Goal: Task Accomplishment & Management: Use online tool/utility

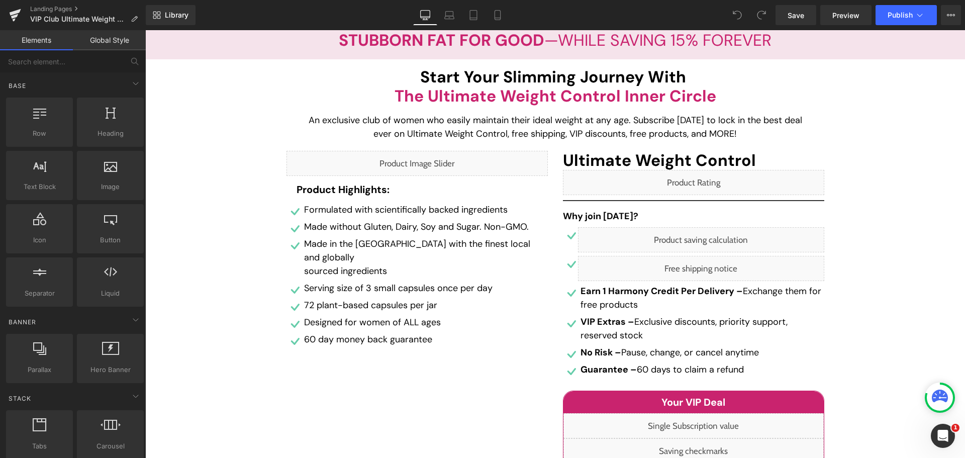
scroll to position [50, 0]
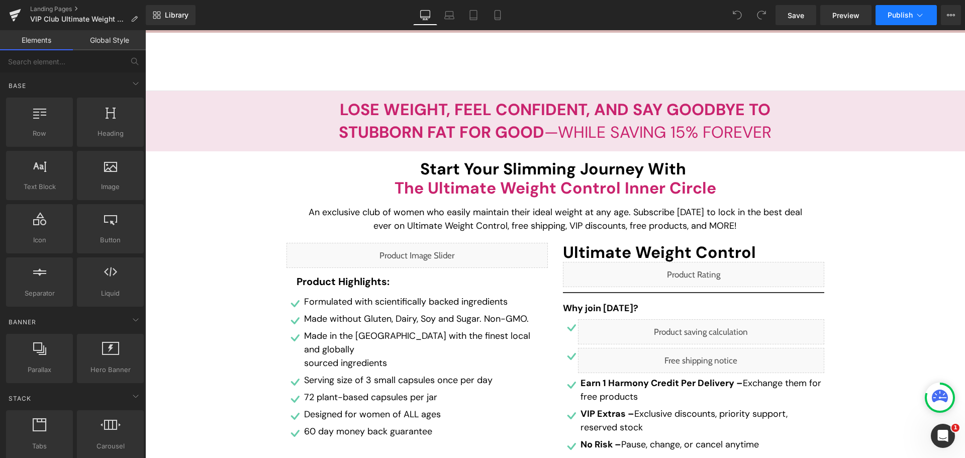
click at [887, 14] on button "Publish" at bounding box center [906, 15] width 61 height 20
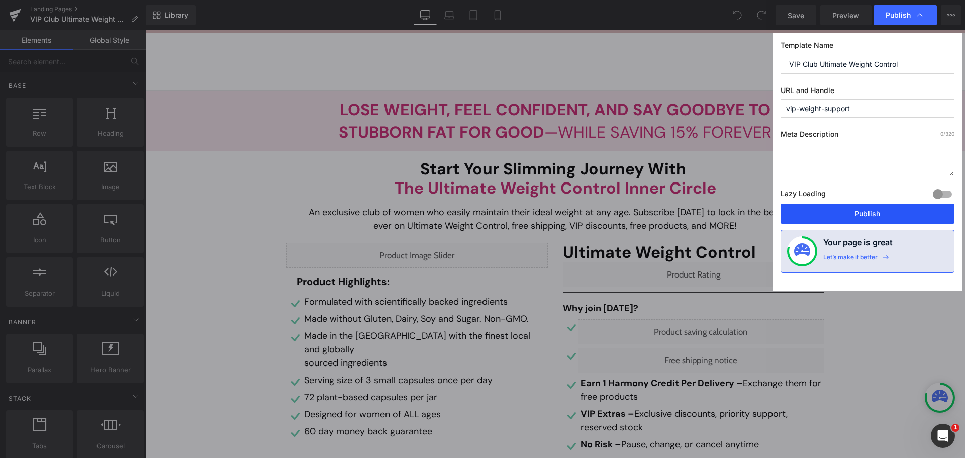
drag, startPoint x: 849, startPoint y: 216, endPoint x: 730, endPoint y: 208, distance: 119.9
click at [0, 0] on button "Publish" at bounding box center [0, 0] width 0 height 0
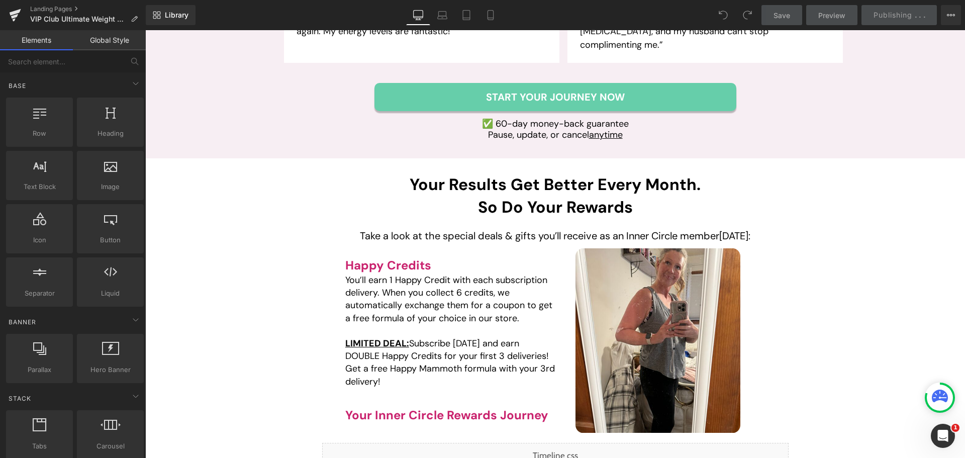
scroll to position [1508, 0]
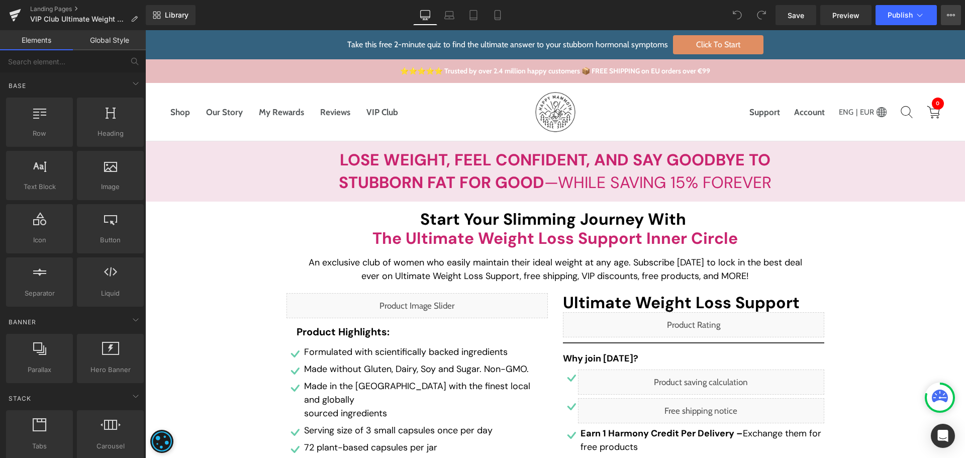
click at [958, 16] on button "View Live Page View with current Template Save Template to Library Schedule Pub…" at bounding box center [951, 15] width 20 height 20
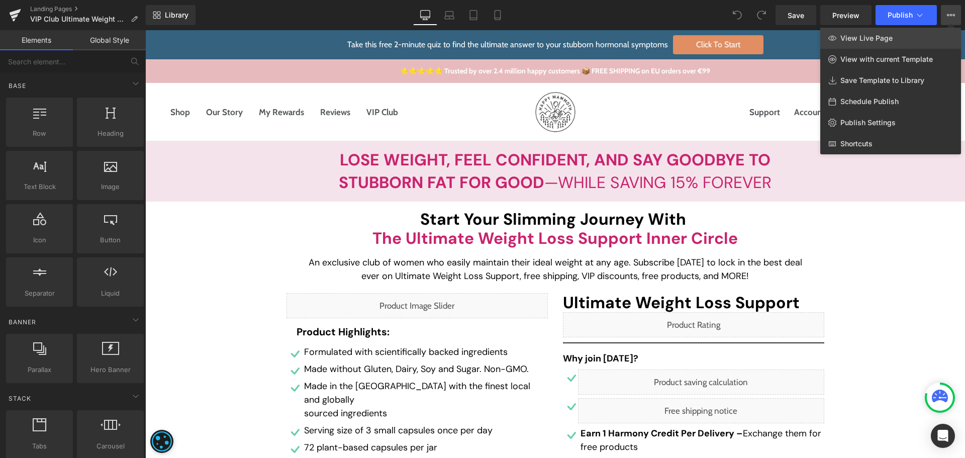
click at [939, 34] on link "View Live Page" at bounding box center [891, 38] width 141 height 21
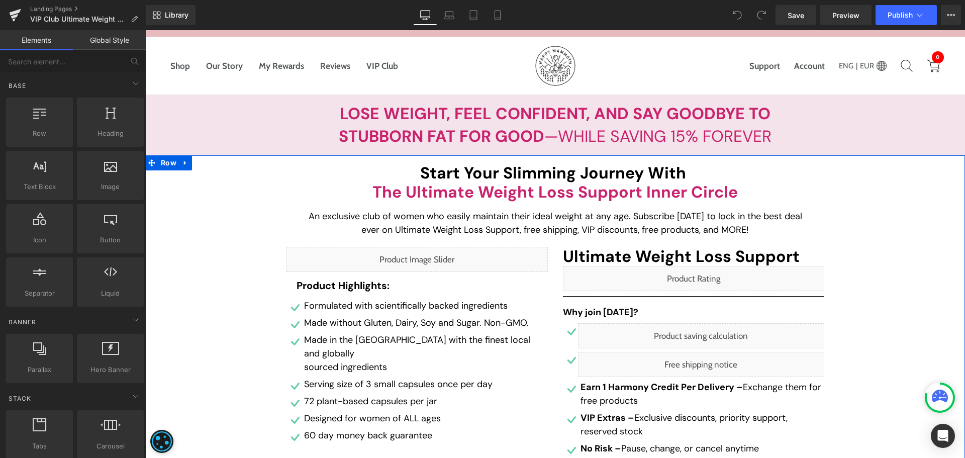
scroll to position [50, 0]
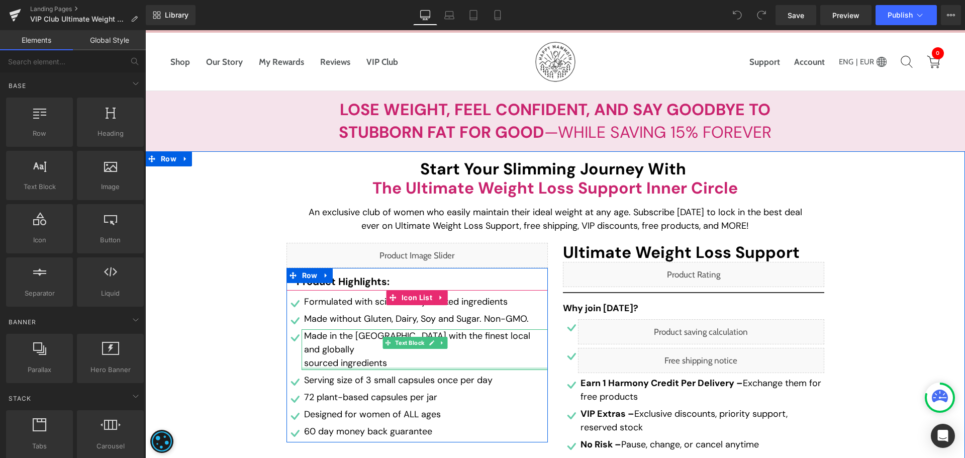
drag, startPoint x: 387, startPoint y: 353, endPoint x: 407, endPoint y: 346, distance: 21.0
click at [387, 353] on div "Made in the [GEOGRAPHIC_DATA] with the finest local and globally sourced ingred…" at bounding box center [425, 349] width 246 height 41
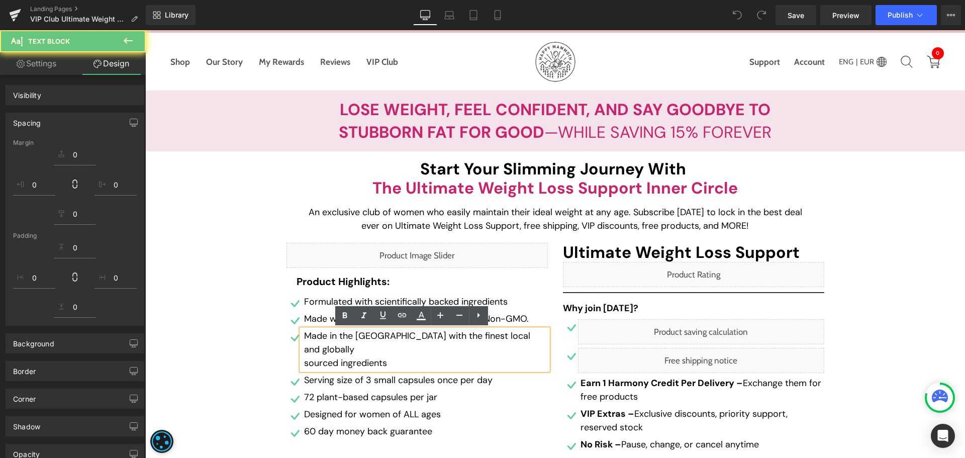
click at [342, 356] on p "sourced ingredients" at bounding box center [426, 363] width 244 height 14
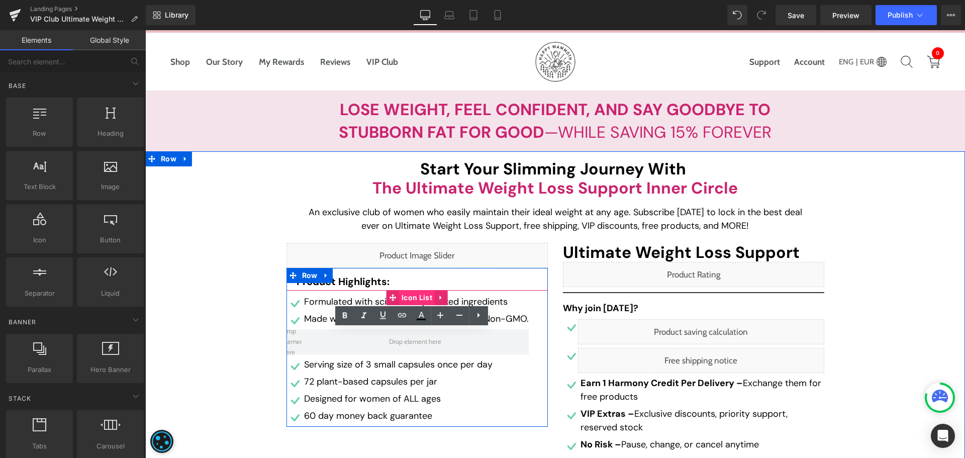
click at [412, 296] on span "Icon List" at bounding box center [417, 297] width 36 height 15
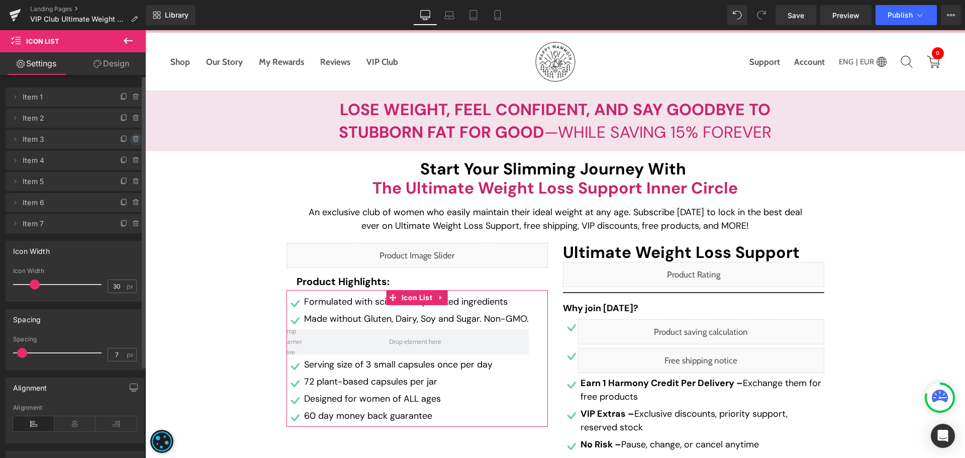
click at [135, 136] on icon at bounding box center [136, 136] width 2 height 1
click at [126, 136] on button "Delete" at bounding box center [126, 139] width 32 height 13
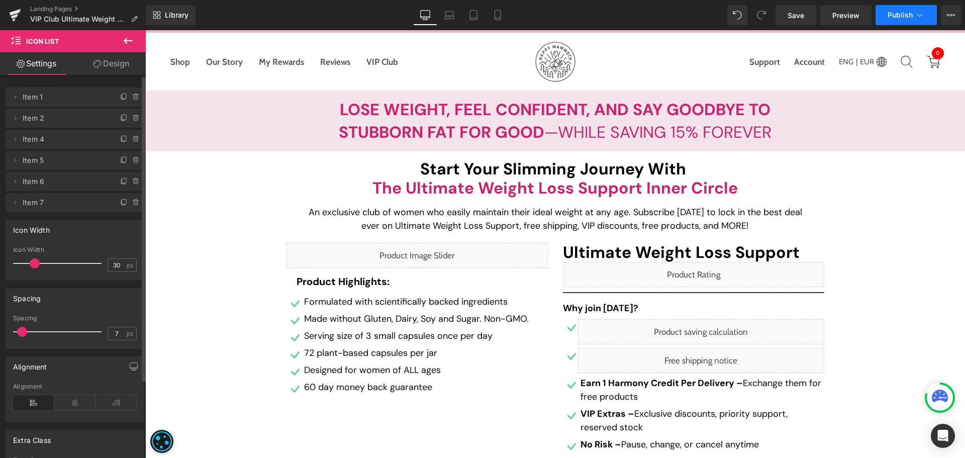
click at [907, 12] on span "Publish" at bounding box center [900, 15] width 25 height 8
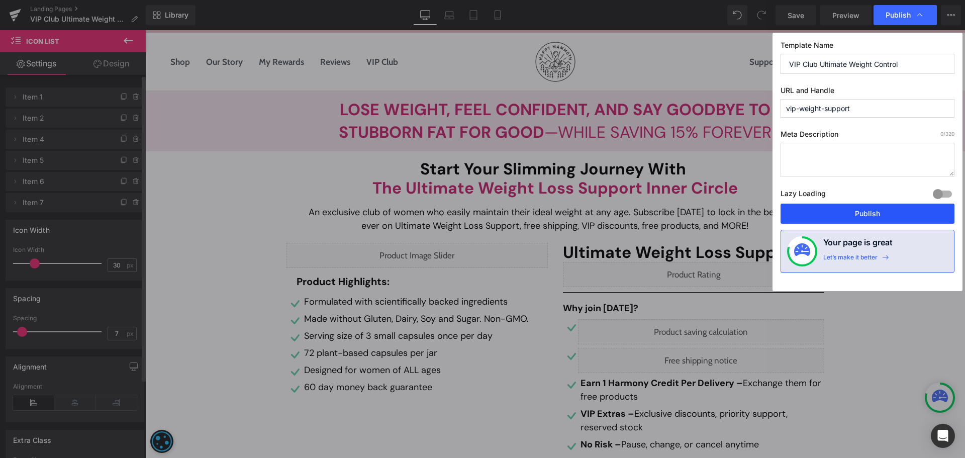
drag, startPoint x: 814, startPoint y: 216, endPoint x: 652, endPoint y: 181, distance: 165.2
click at [0, 0] on button "Publish" at bounding box center [0, 0] width 0 height 0
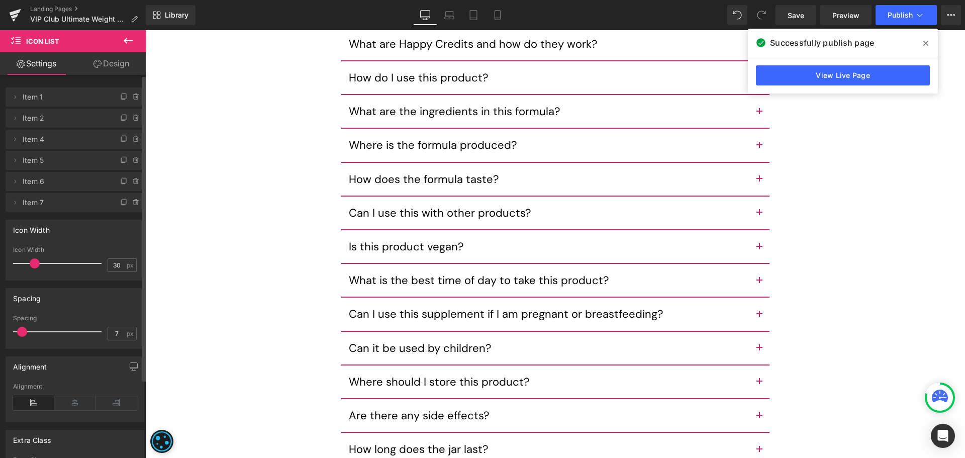
scroll to position [5008, 0]
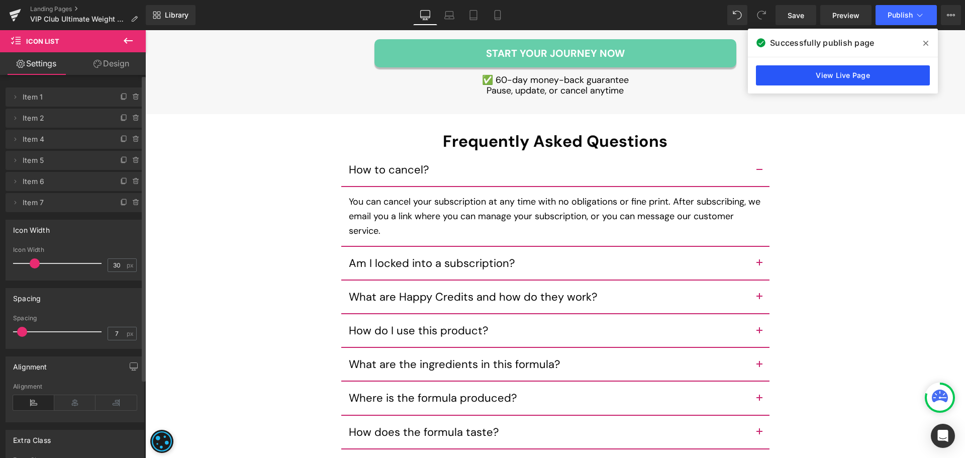
click at [0, 0] on link "View Live Page" at bounding box center [0, 0] width 0 height 0
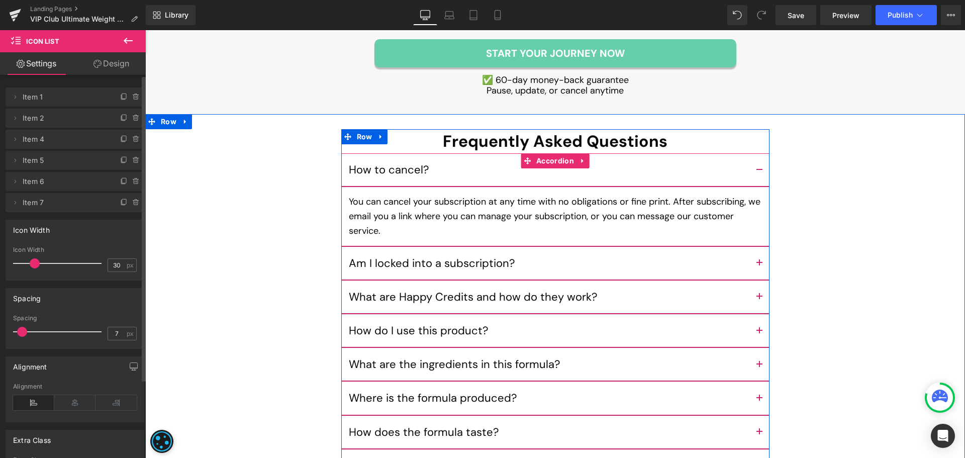
drag, startPoint x: 755, startPoint y: 392, endPoint x: 833, endPoint y: 336, distance: 96.3
click at [760, 401] on span "button" at bounding box center [760, 401] width 0 height 0
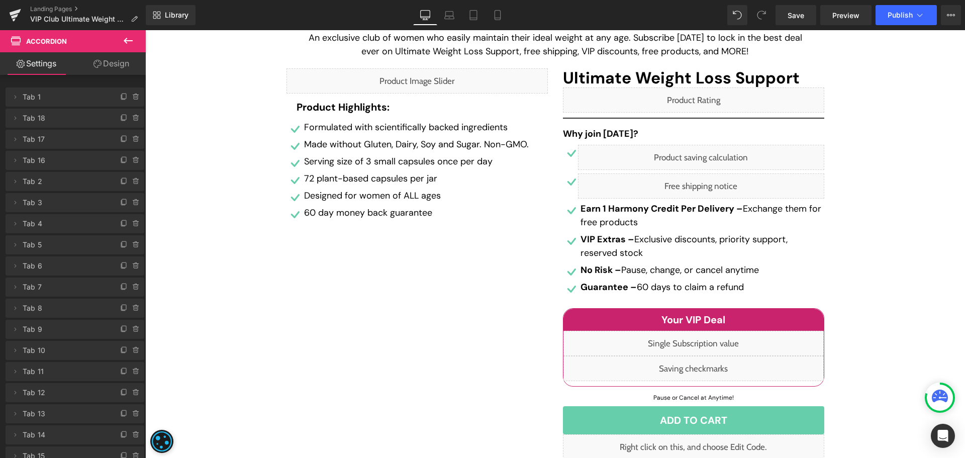
scroll to position [151, 0]
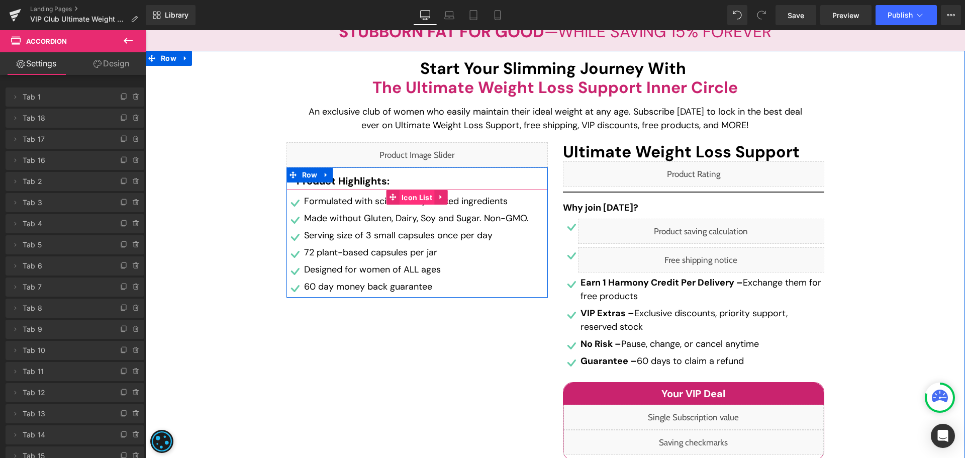
click at [402, 196] on span "Icon List" at bounding box center [417, 197] width 36 height 15
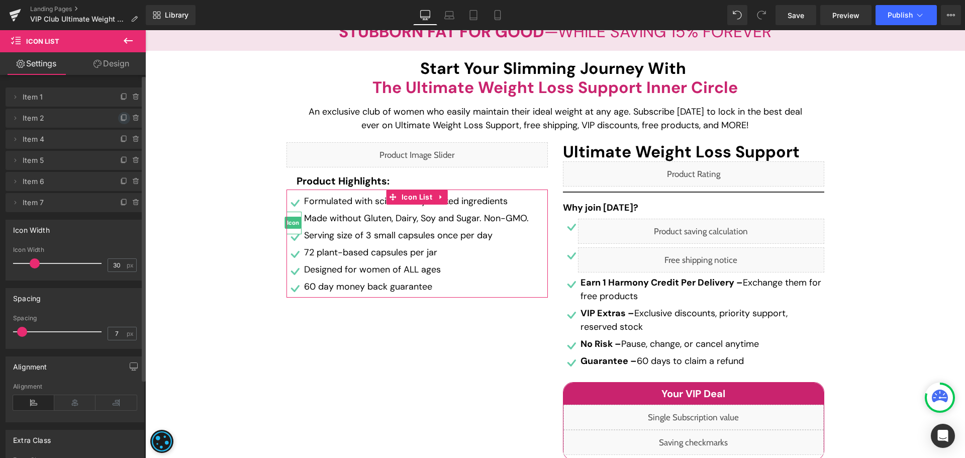
click at [122, 117] on icon at bounding box center [124, 118] width 8 height 8
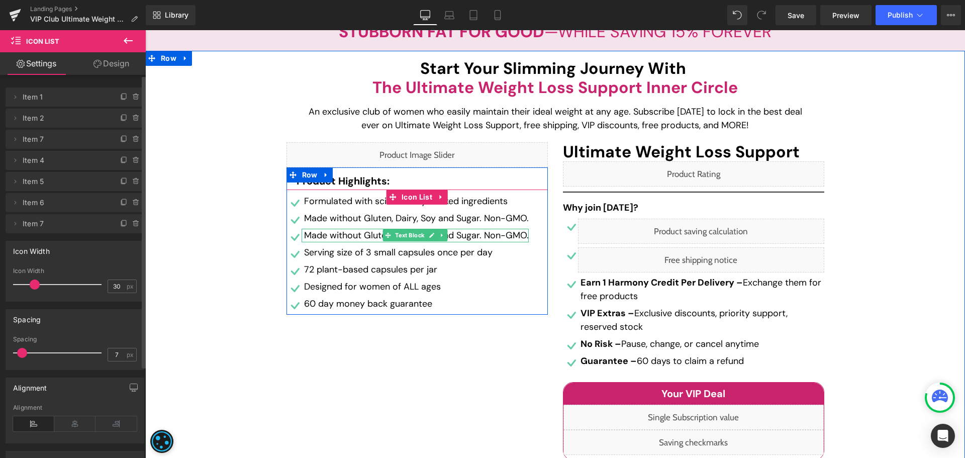
click at [344, 236] on p "Made without Gluten, Dairy, Soy and Sugar. Non-GMO." at bounding box center [416, 236] width 225 height 14
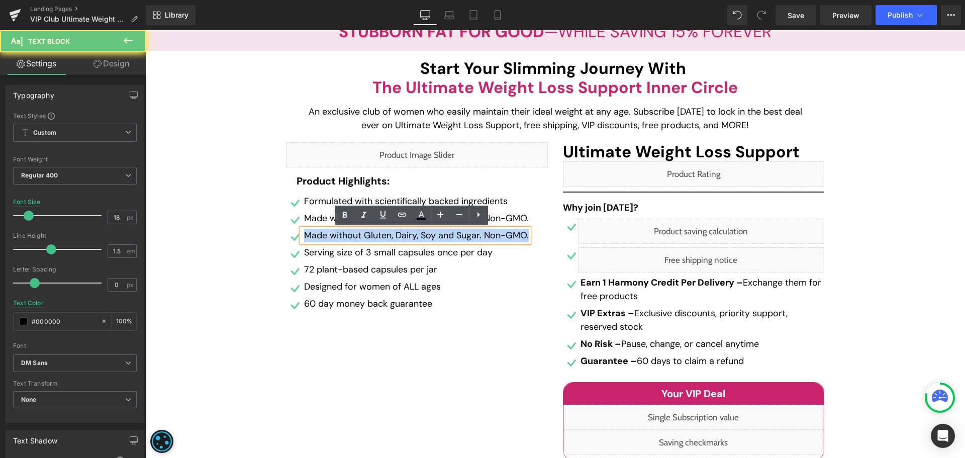
click at [344, 236] on p "Made without Gluten, Dairy, Soy and Sugar. Non-GMO." at bounding box center [416, 236] width 225 height 14
paste div
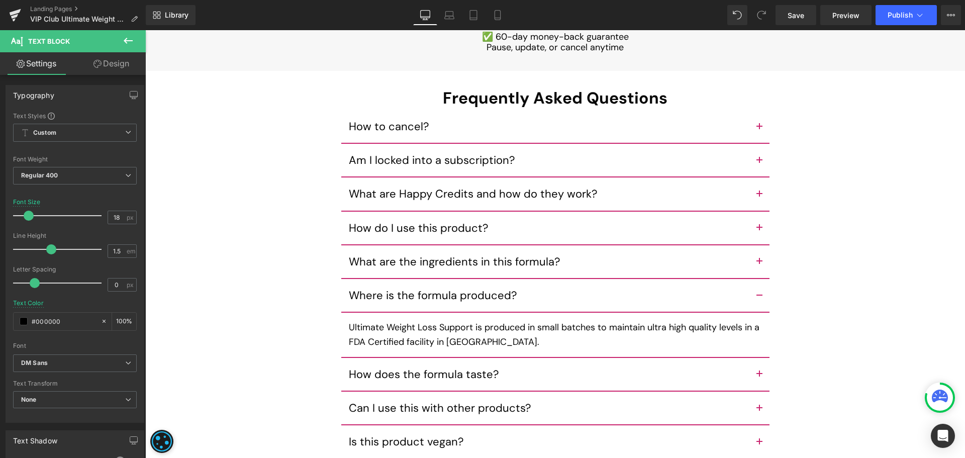
scroll to position [4993, 0]
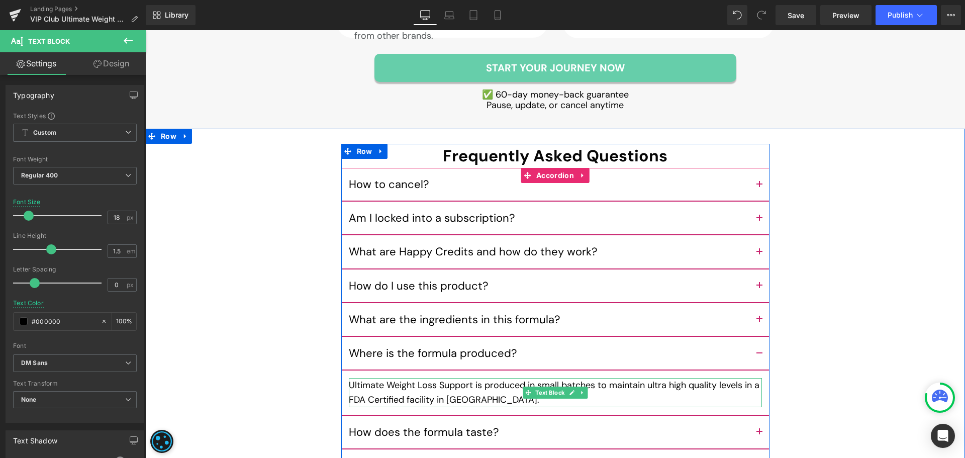
click at [442, 385] on p "Ultimate Weight Loss Support is produced in small batches to maintain ultra hig…" at bounding box center [555, 392] width 413 height 29
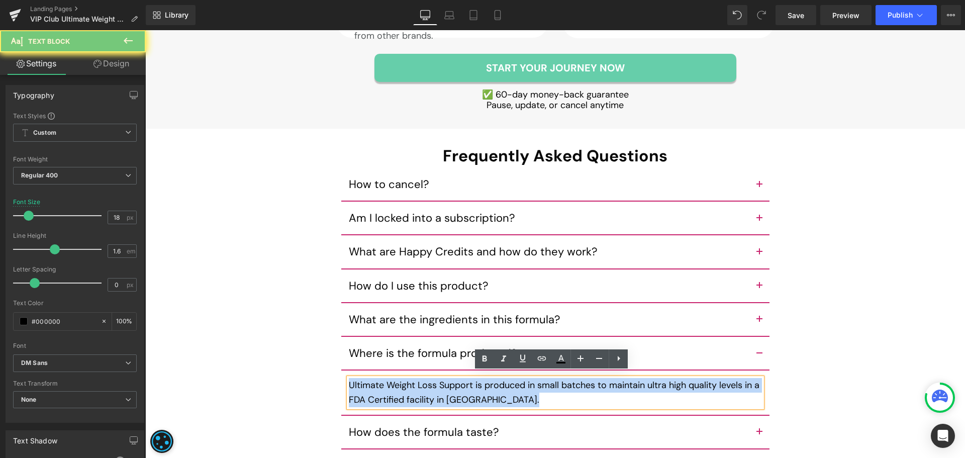
click at [442, 385] on p "Ultimate Weight Loss Support is produced in small batches to maintain ultra hig…" at bounding box center [555, 392] width 413 height 29
paste div
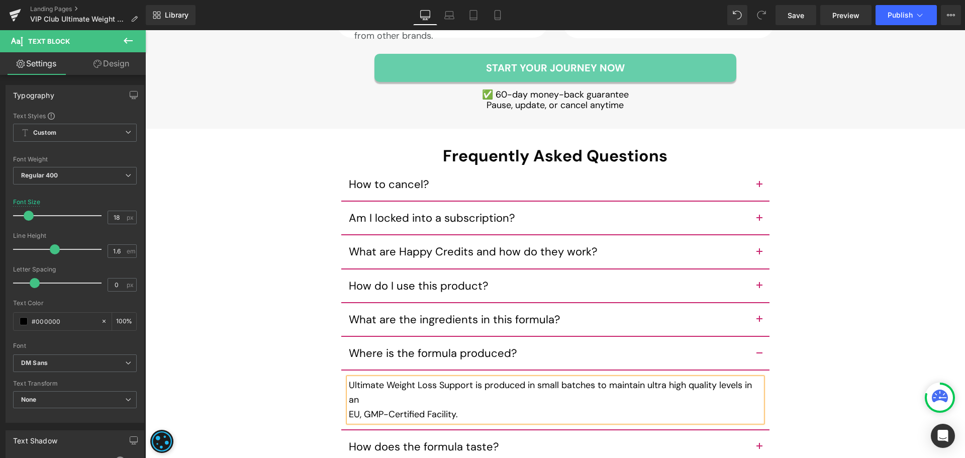
click at [349, 408] on p "EU, GMP-Certified Facility." at bounding box center [555, 414] width 413 height 15
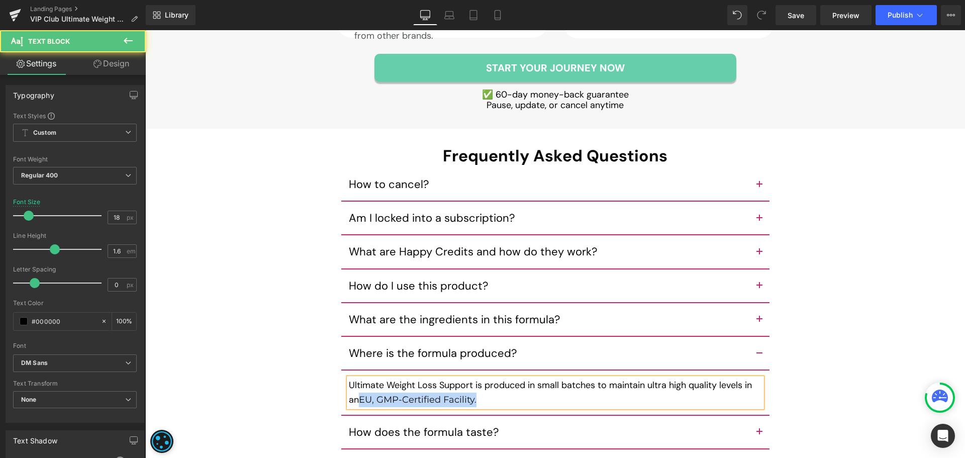
drag, startPoint x: 482, startPoint y: 396, endPoint x: 356, endPoint y: 391, distance: 125.8
click at [356, 391] on p "Ultimate Weight Loss Support is produced in small batches to maintain ultra hig…" at bounding box center [555, 392] width 413 height 29
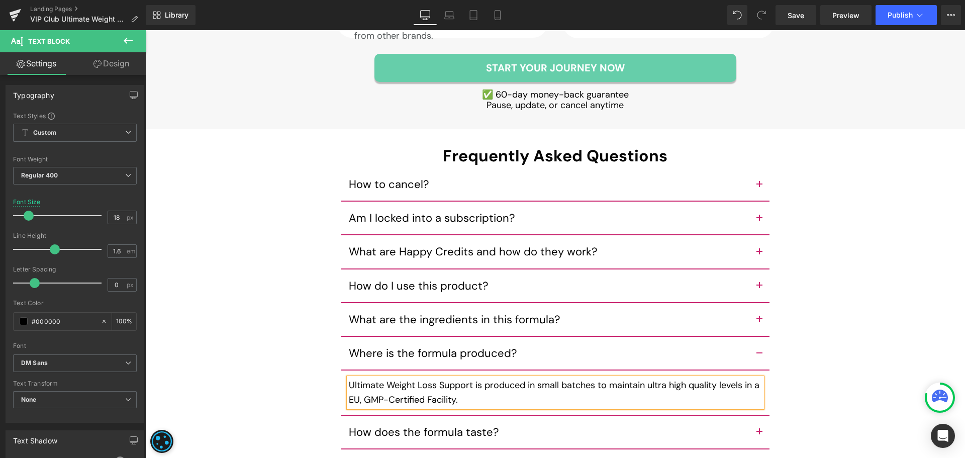
click at [754, 382] on p "Ultimate Weight Loss Support is produced in small batches to maintain ultra hig…" at bounding box center [555, 392] width 413 height 29
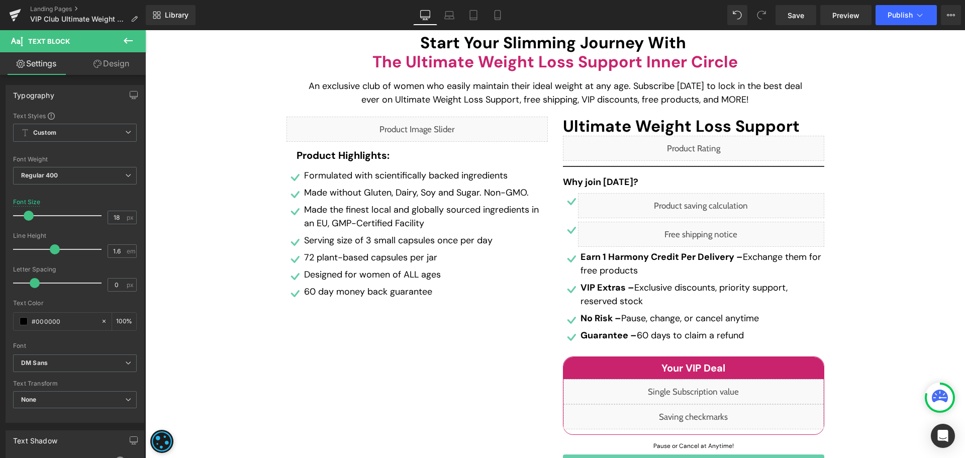
scroll to position [0, 0]
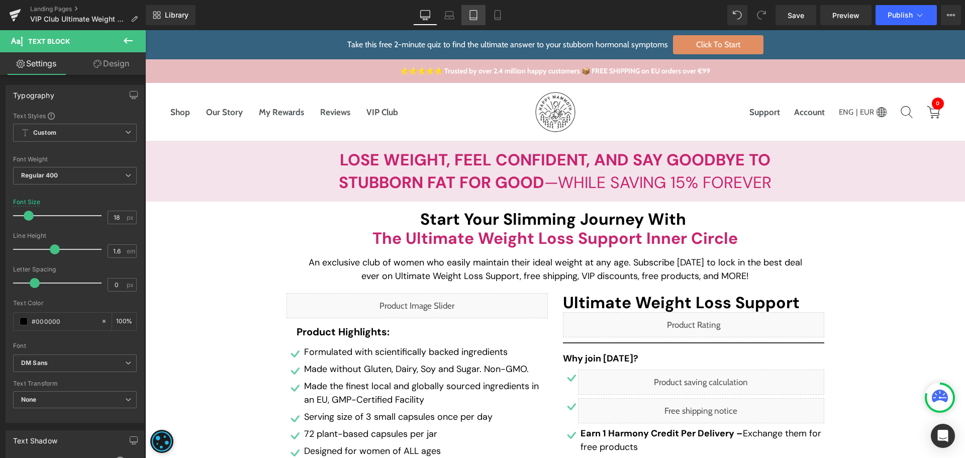
click at [473, 21] on link "Tablet" at bounding box center [474, 15] width 24 height 20
type input "17"
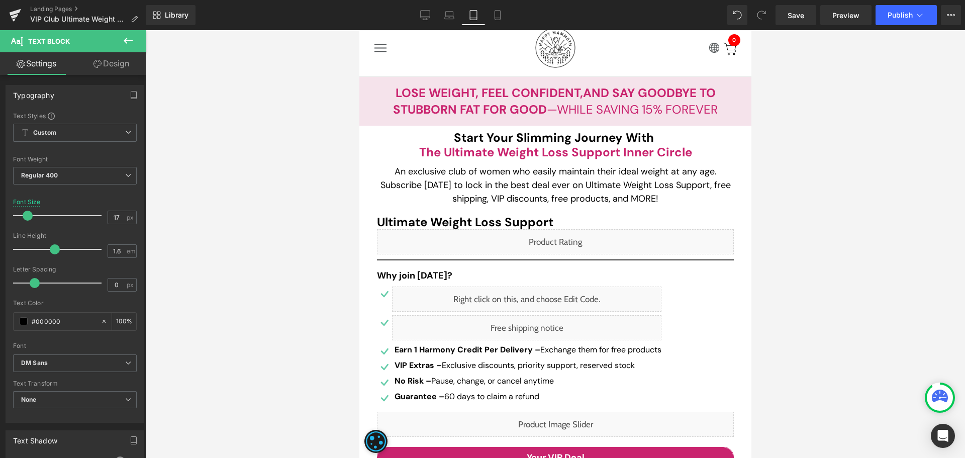
scroll to position [50, 0]
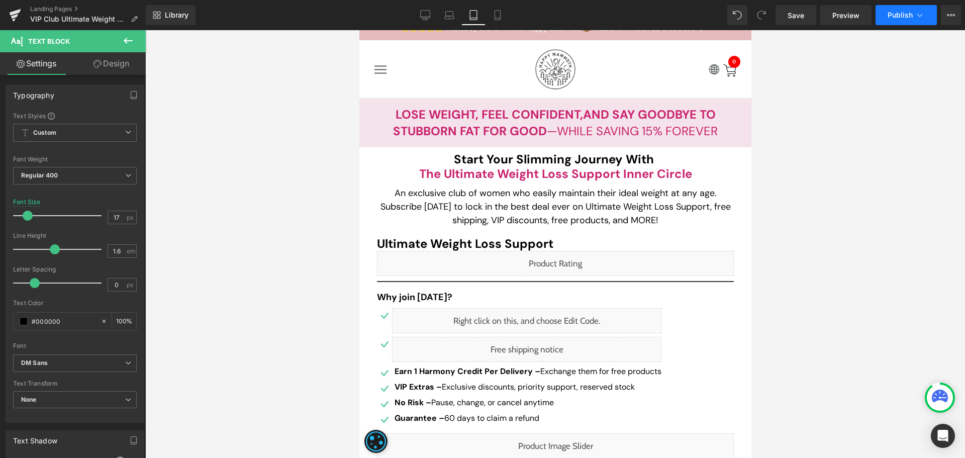
click at [894, 19] on button "Publish" at bounding box center [906, 15] width 61 height 20
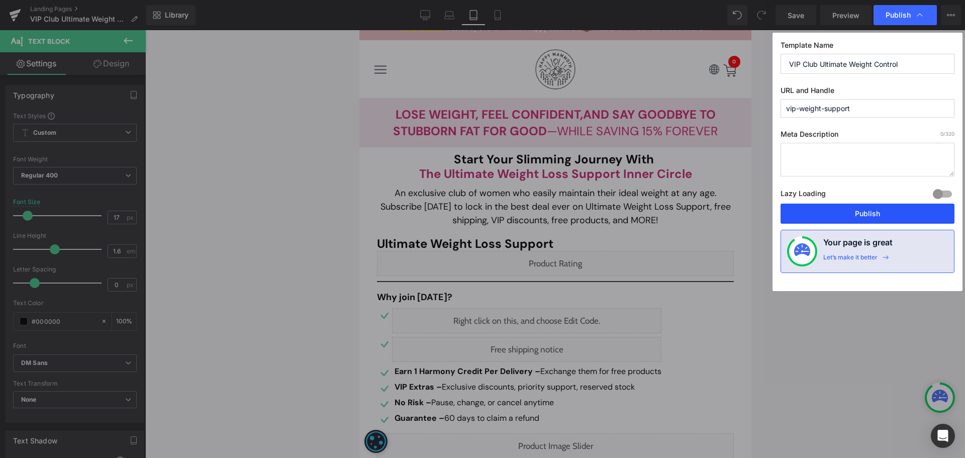
click at [0, 0] on button "Publish" at bounding box center [0, 0] width 0 height 0
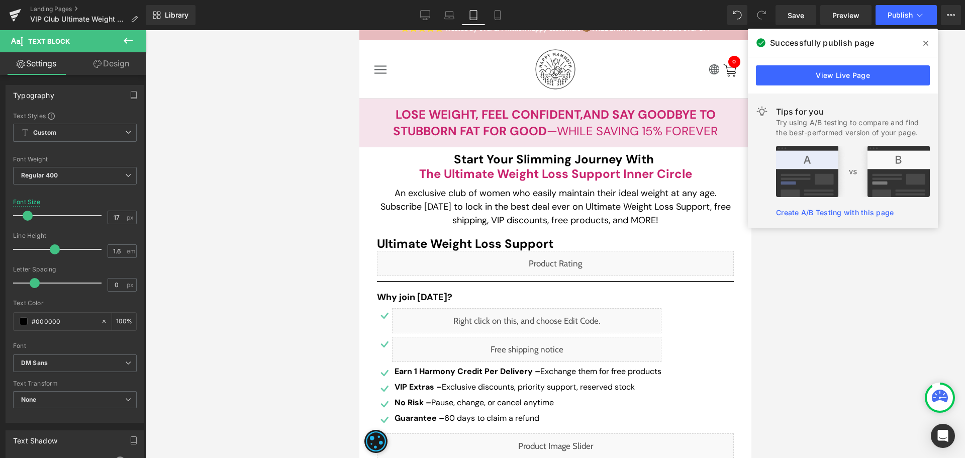
click at [0, 0] on icon at bounding box center [0, 0] width 0 height 0
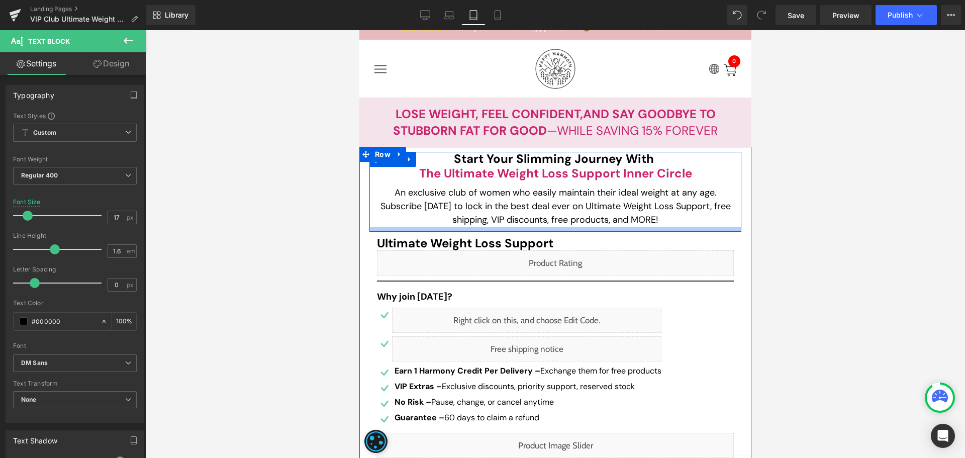
scroll to position [101, 0]
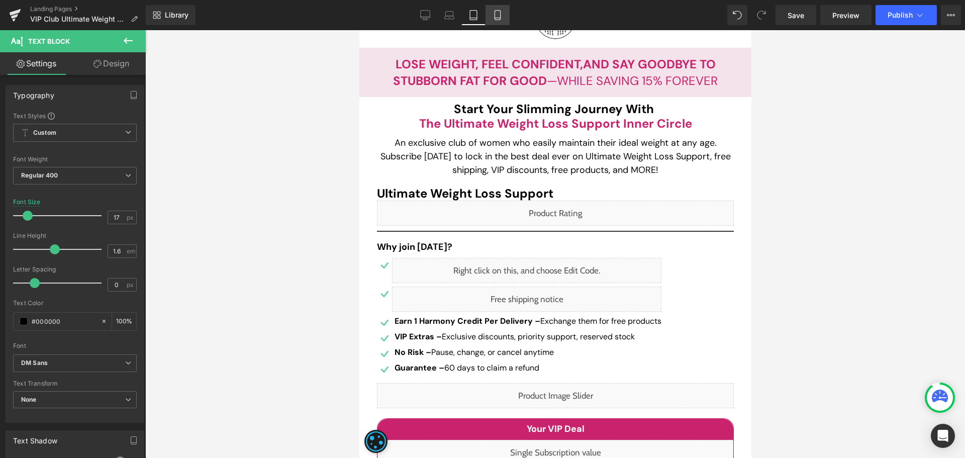
click at [493, 16] on icon at bounding box center [498, 15] width 10 height 10
type input "100"
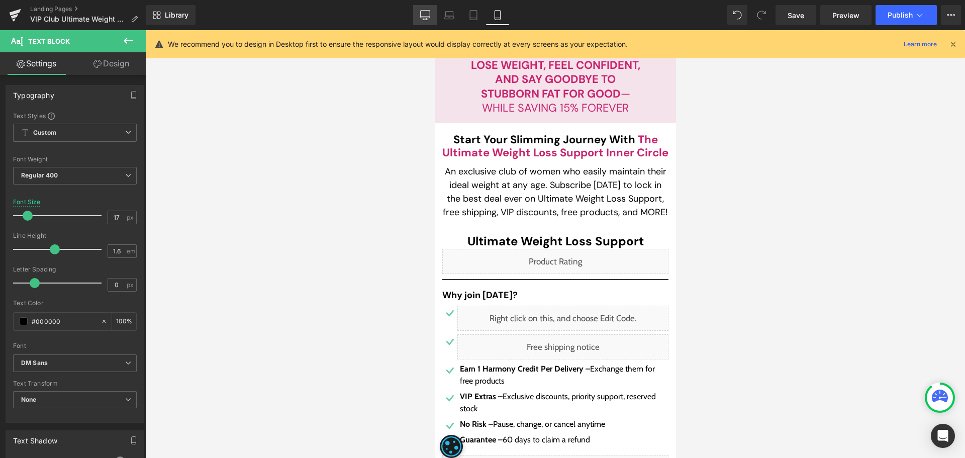
scroll to position [1604, 0]
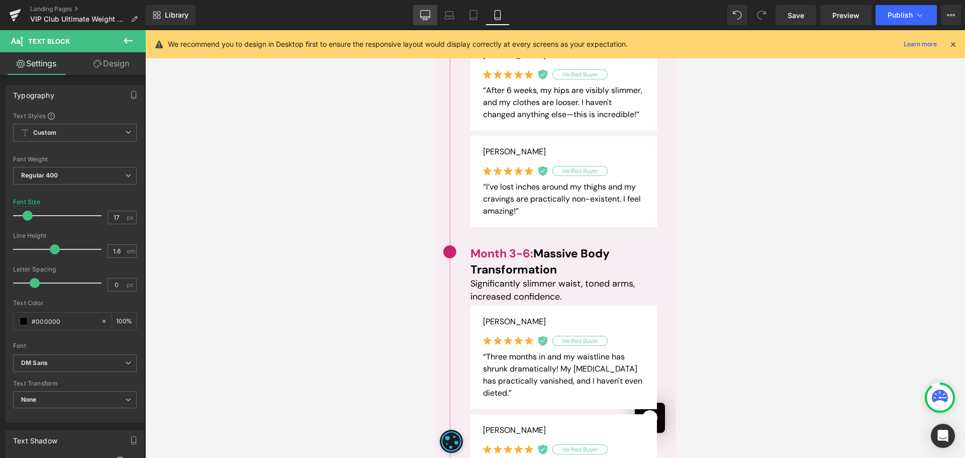
click at [427, 13] on icon at bounding box center [425, 15] width 10 height 10
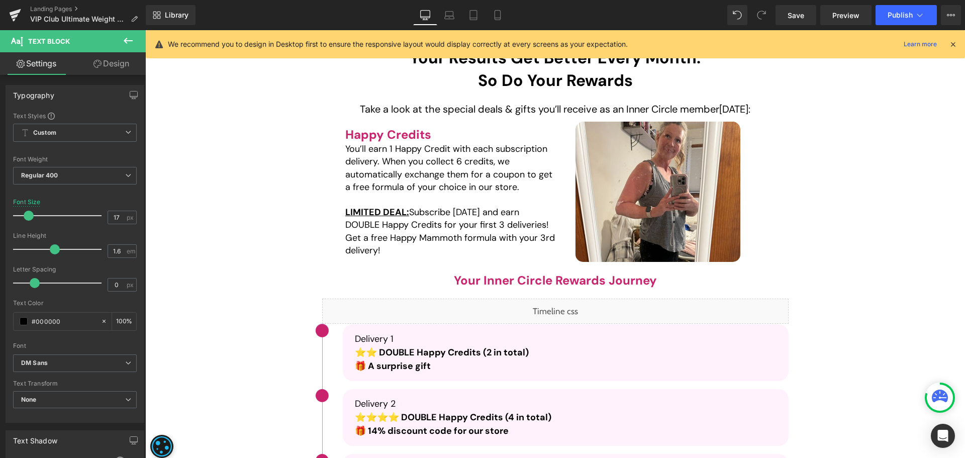
type input "18"
type input "100"
